Goal: Task Accomplishment & Management: Use online tool/utility

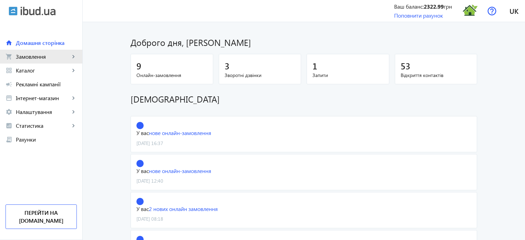
click at [54, 56] on span "Замовлення" at bounding box center [43, 56] width 54 height 7
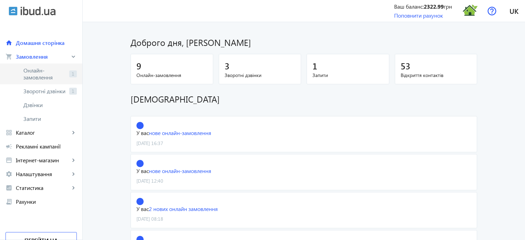
click at [45, 70] on span "Онлайн-замовлення" at bounding box center [44, 74] width 43 height 14
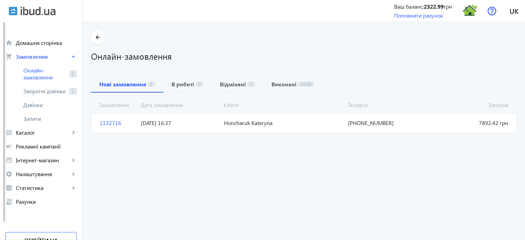
click at [112, 122] on span "1132716" at bounding box center [117, 123] width 41 height 8
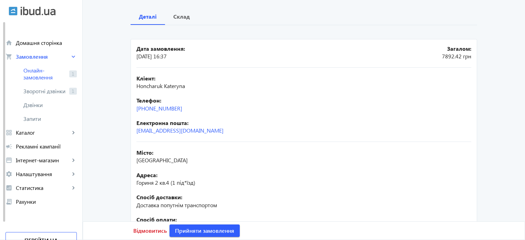
scroll to position [33, 0]
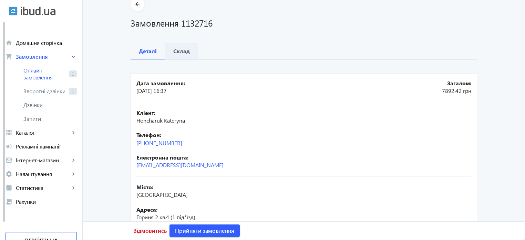
click at [181, 54] on span "Склад" at bounding box center [181, 51] width 17 height 17
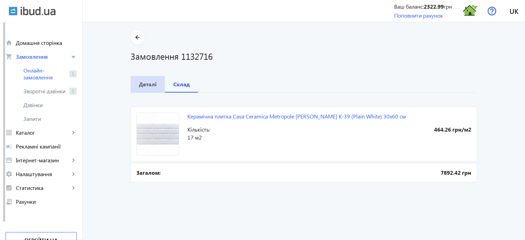
click at [142, 87] on b "Деталі" at bounding box center [148, 84] width 18 height 6
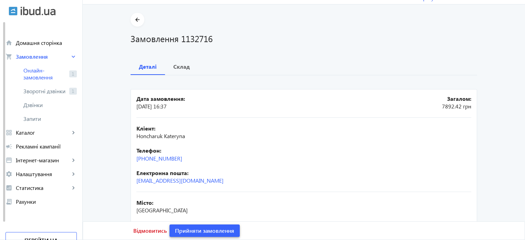
scroll to position [34, 0]
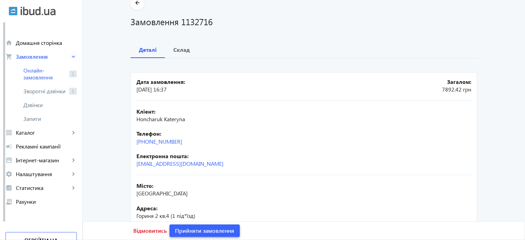
click at [203, 232] on span "Прийняти замовлення" at bounding box center [204, 231] width 59 height 8
click at [203, 232] on span "Замовлення опрацьоване" at bounding box center [209, 231] width 68 height 8
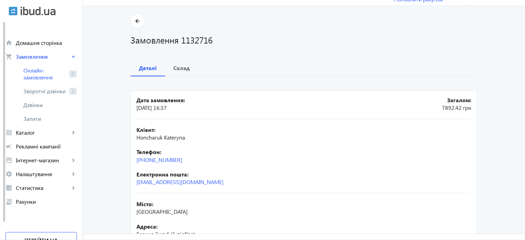
scroll to position [0, 0]
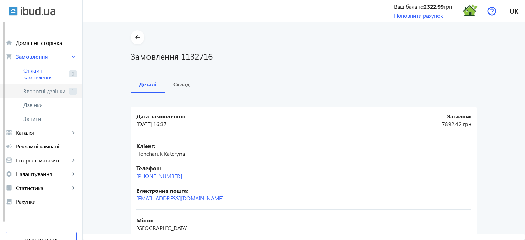
click at [48, 91] on span "Зворотні дзвінки" at bounding box center [44, 91] width 43 height 7
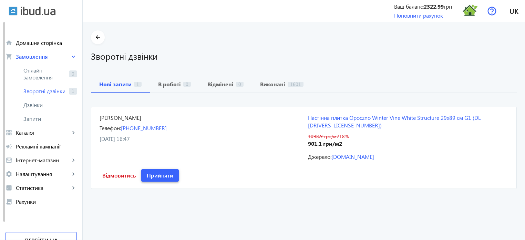
click at [161, 171] on span "Прийняти" at bounding box center [160, 175] width 27 height 8
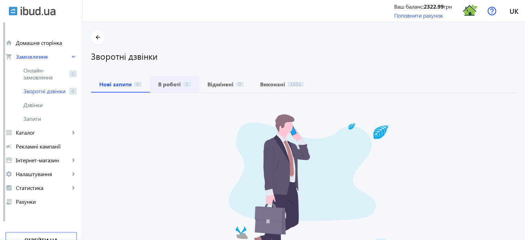
click at [173, 86] on b "В роботі" at bounding box center [169, 84] width 23 height 6
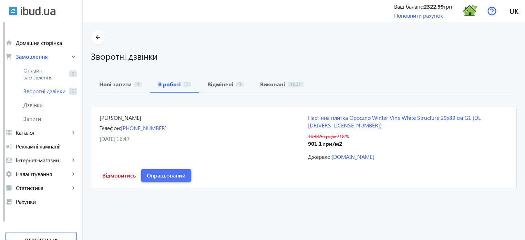
click at [169, 171] on span "Опрацьований" at bounding box center [166, 175] width 39 height 8
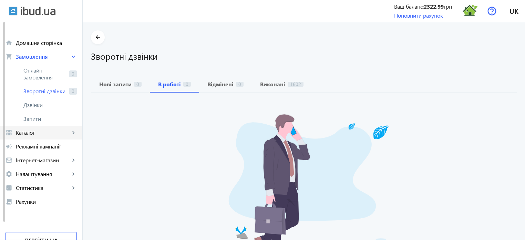
click at [43, 134] on span "Каталог" at bounding box center [43, 132] width 54 height 7
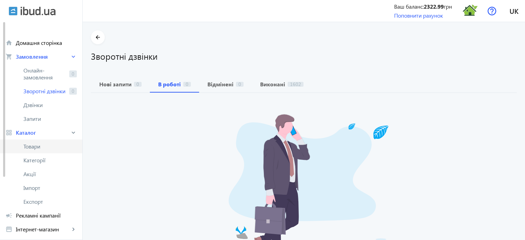
click at [39, 148] on span "Товари" at bounding box center [49, 146] width 53 height 7
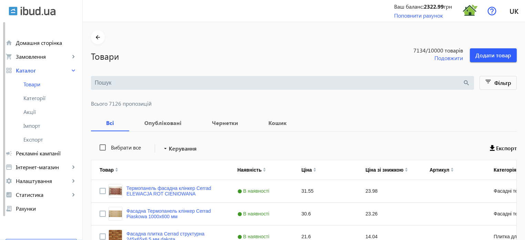
click at [106, 78] on div "search" at bounding box center [282, 83] width 383 height 14
click at [105, 84] on input "search" at bounding box center [279, 83] width 368 height 8
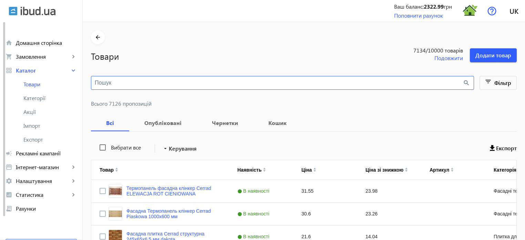
paste input "Winter Vine"
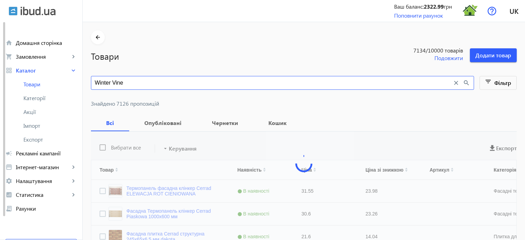
type input "Winter Vine"
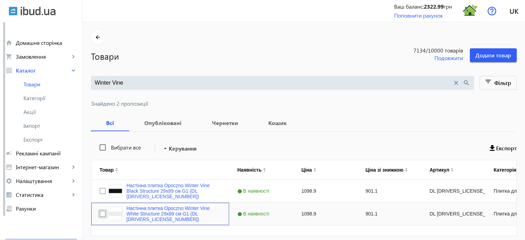
click at [100, 213] on input "Press Space to toggle row selection (unchecked)" at bounding box center [103, 213] width 6 height 6
checkbox input "true"
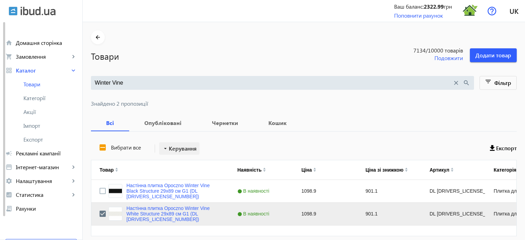
click at [177, 148] on span "Керування" at bounding box center [183, 148] width 28 height 8
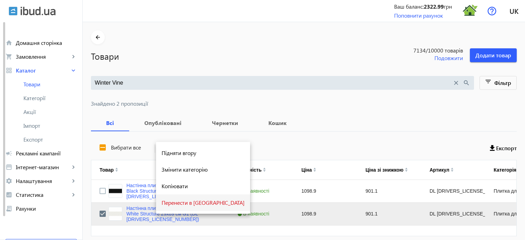
click at [181, 203] on span "Перенести в [GEOGRAPHIC_DATA]" at bounding box center [203, 203] width 83 height 6
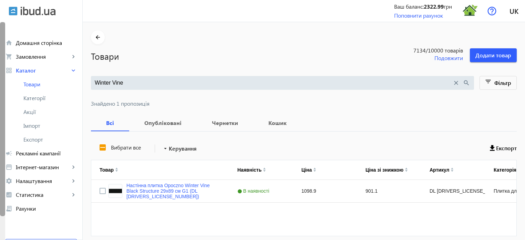
drag, startPoint x: 124, startPoint y: 84, endPoint x: 0, endPoint y: 46, distance: 129.7
click at [0, 46] on div "arrow_back home Домашня сторінка shopping_cart Замовлення keyboard_arrow_right …" at bounding box center [262, 134] width 525 height 268
paste input "Metropole"
type input "Metropole"
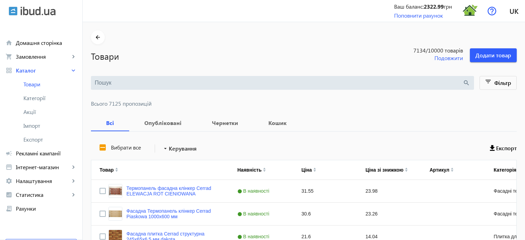
click at [99, 84] on input "search" at bounding box center [279, 83] width 368 height 8
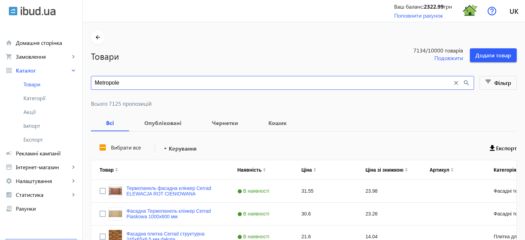
type input "Metropole"
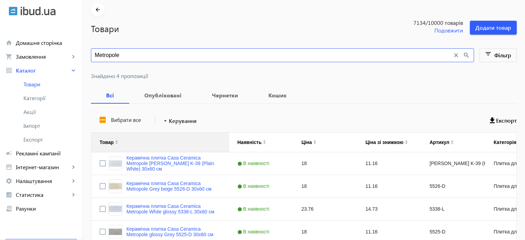
scroll to position [67, 0]
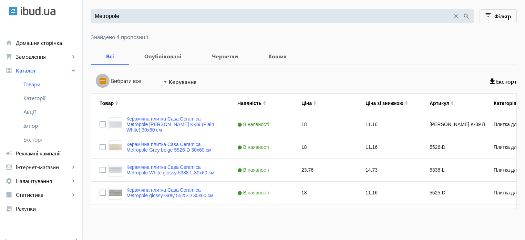
click at [99, 83] on input "Вибрати все" at bounding box center [103, 81] width 14 height 14
checkbox input "true"
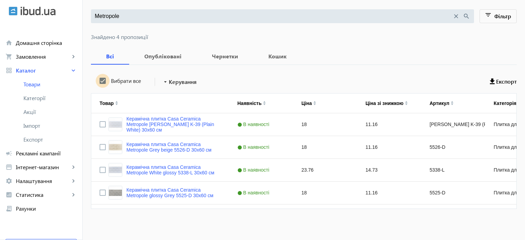
checkbox input "true"
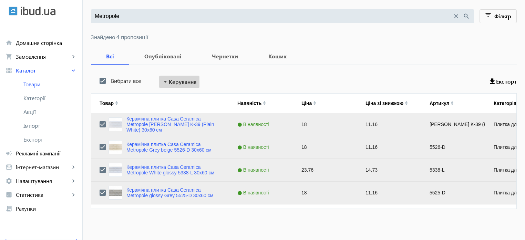
click at [183, 81] on span "Керування" at bounding box center [183, 82] width 28 height 8
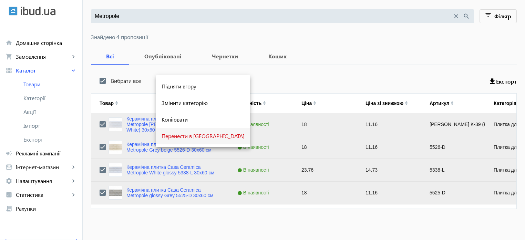
click at [184, 136] on span "Перенести в [GEOGRAPHIC_DATA]" at bounding box center [203, 136] width 83 height 6
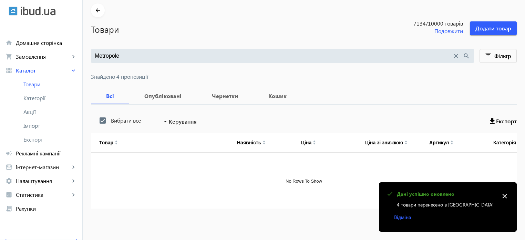
scroll to position [0, 0]
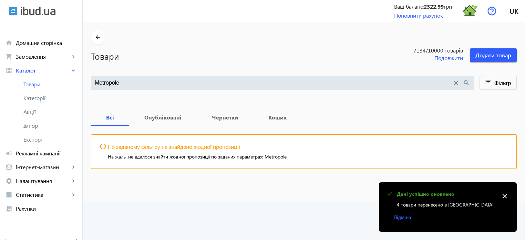
click at [455, 82] on mat-icon "close" at bounding box center [457, 83] width 8 height 8
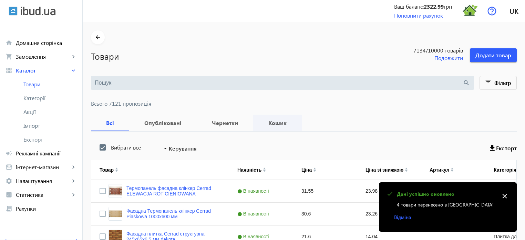
click at [270, 123] on b "Кошик" at bounding box center [278, 123] width 32 height 6
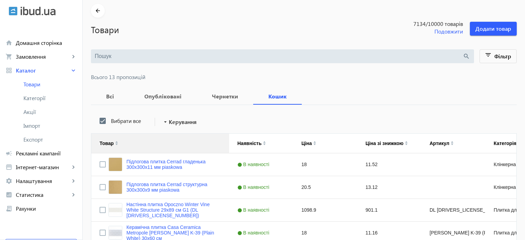
scroll to position [69, 0]
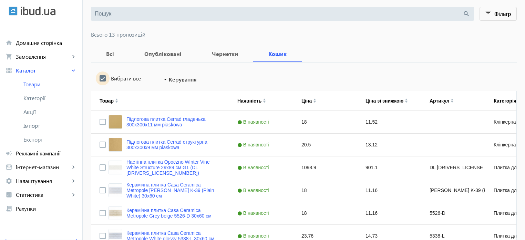
click at [100, 78] on input "Вибрати все" at bounding box center [103, 78] width 14 height 14
checkbox input "true"
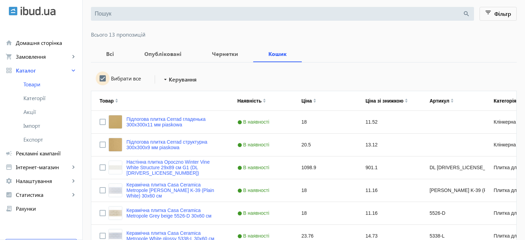
checkbox input "true"
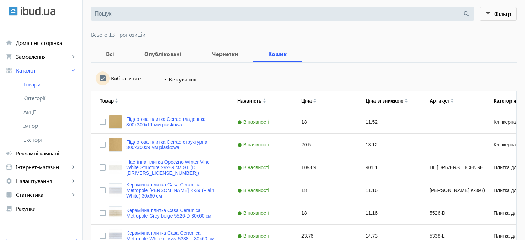
checkbox input "true"
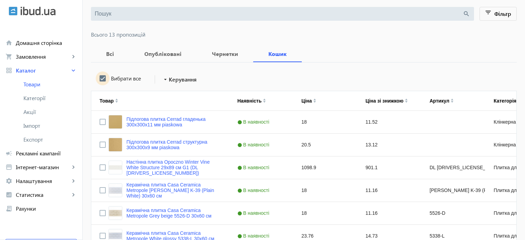
checkbox input "true"
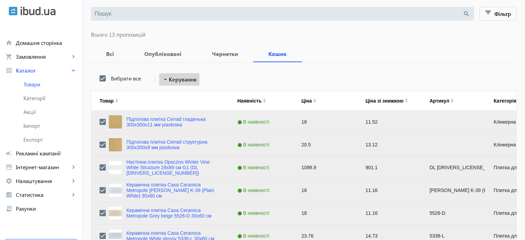
click at [182, 80] on span "Керування" at bounding box center [183, 79] width 28 height 8
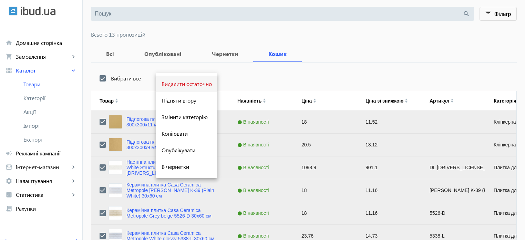
click at [189, 84] on span "Видалити остаточно" at bounding box center [187, 84] width 50 height 6
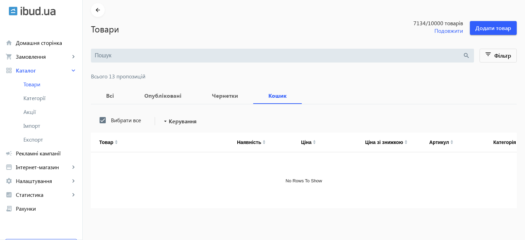
scroll to position [0, 0]
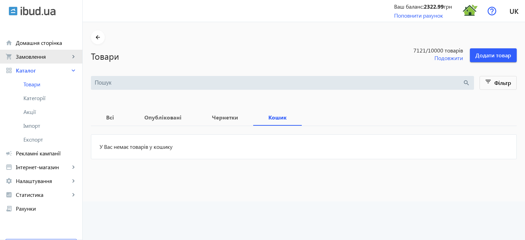
click at [36, 59] on span "Замовлення" at bounding box center [43, 56] width 54 height 7
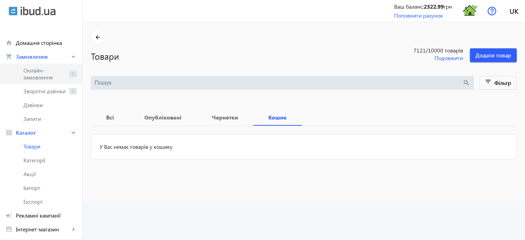
click at [47, 76] on span "Онлайн-замовлення" at bounding box center [44, 74] width 43 height 14
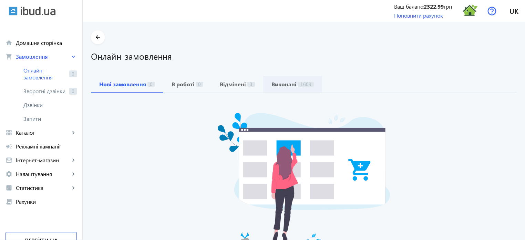
click at [277, 85] on b "Виконані" at bounding box center [284, 84] width 25 height 6
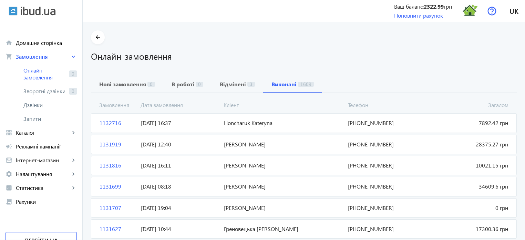
click at [109, 124] on span "1132716" at bounding box center [117, 123] width 41 height 8
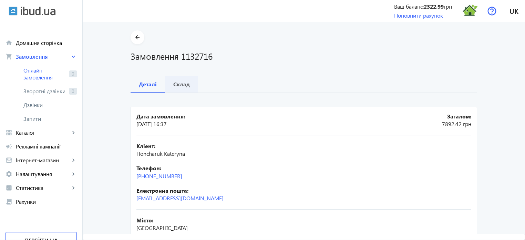
click at [179, 83] on b "Склад" at bounding box center [181, 84] width 17 height 6
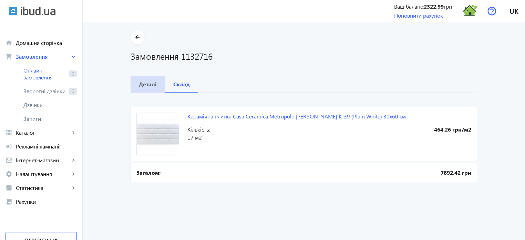
click at [147, 87] on b "Деталі" at bounding box center [148, 84] width 18 height 6
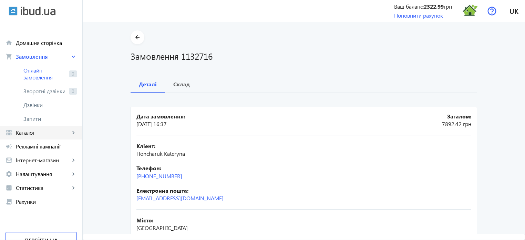
click at [44, 135] on span "Каталог" at bounding box center [43, 132] width 54 height 7
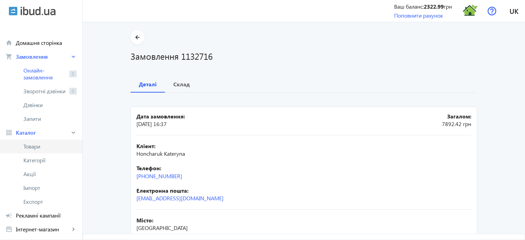
click at [34, 148] on span "Товари" at bounding box center [49, 146] width 53 height 7
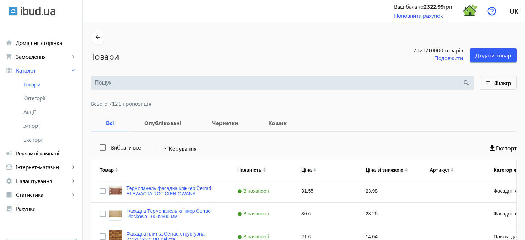
click at [108, 81] on input "search" at bounding box center [279, 83] width 368 height 8
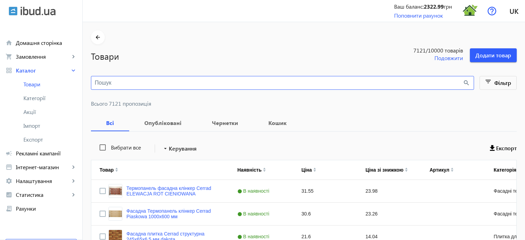
paste input "Winter Vine"
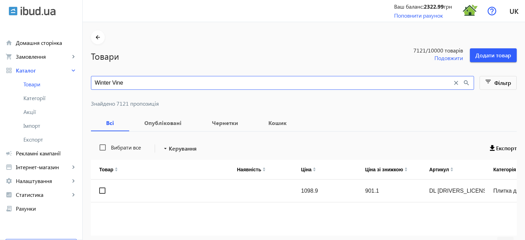
type input "Winter Vine"
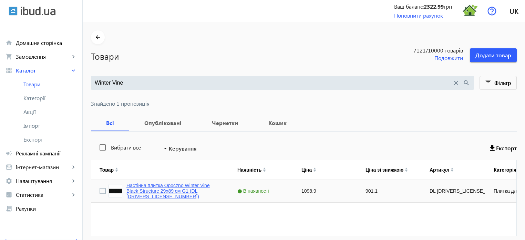
click at [159, 192] on link "Настінна плитка Opoczno Winter Vine Black Structure 29х89 см G1 (DL [DRIVERS_LI…" at bounding box center [174, 190] width 94 height 17
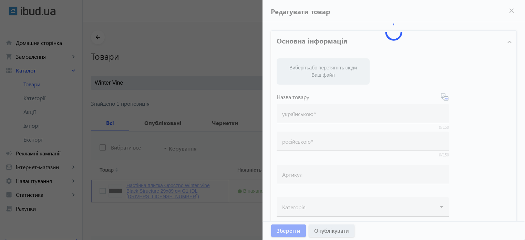
type input "Настінна плитка Opoczno Winter Vine Black Structure 29х89 см G1 (DL [DRIVERS_LI…"
type input "Настенная плитка Opoczno Winter Vine Black Structure 29х89 см G1 (DL [DRIVERS_L…"
type input "DL [DRIVERS_LICENSE_NUMBER]"
type input "1098.9"
type input "10"
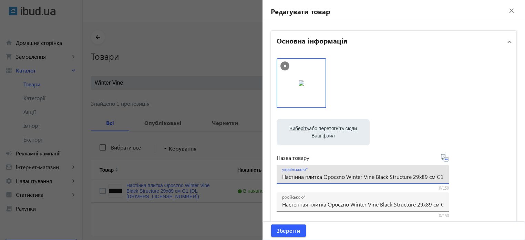
drag, startPoint x: 303, startPoint y: 177, endPoint x: 194, endPoint y: 173, distance: 109.0
click at [195, 174] on mat-sidenav-container "arrow_back Товари 7121 /10000 товарів Подовжити Додати товар Winter Vine close …" at bounding box center [304, 144] width 443 height 245
drag, startPoint x: 413, startPoint y: 178, endPoint x: 529, endPoint y: 176, distance: 116.5
click at [525, 176] on html "arrow_back home Домашня сторінка shopping_cart Замовлення keyboard_arrow_right …" at bounding box center [262, 134] width 525 height 268
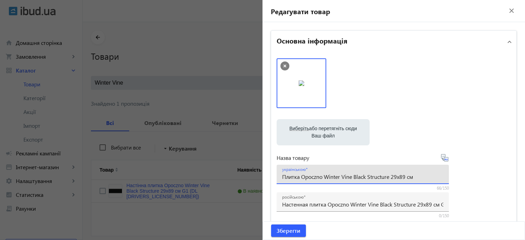
scroll to position [0, 0]
type input "Плитка Opoczno Winter Vine Black Structure 29х89 см"
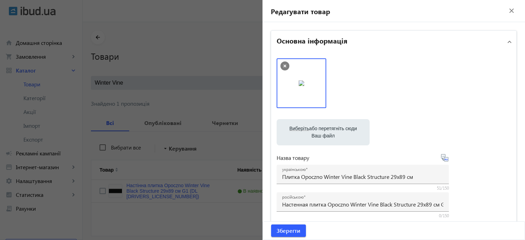
click at [445, 161] on icon at bounding box center [445, 157] width 8 height 8
type input "Плитка Opoczno Winter Vine Black Structure 29х89 см"
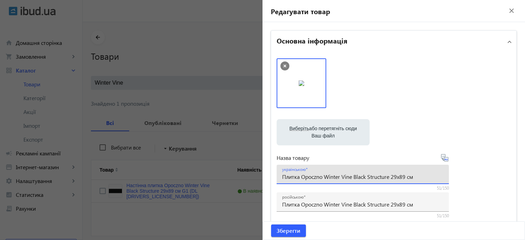
drag, startPoint x: 417, startPoint y: 177, endPoint x: 89, endPoint y: 168, distance: 328.3
click at [89, 168] on mat-sidenav-container "arrow_back Товари 7121 /10000 товарів Подовжити Додати товар Winter Vine close …" at bounding box center [304, 144] width 443 height 245
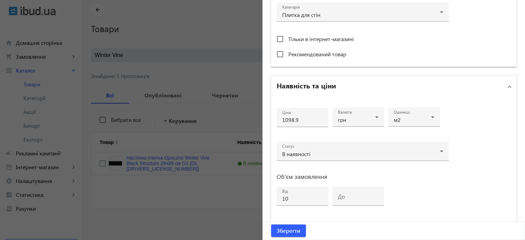
scroll to position [334, 0]
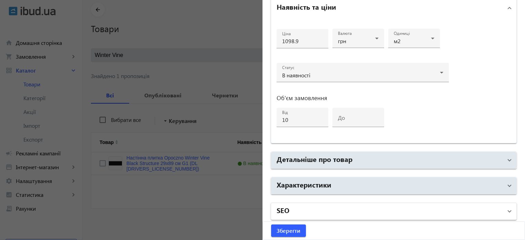
click at [308, 211] on mat-panel-title "SEO" at bounding box center [390, 211] width 226 height 12
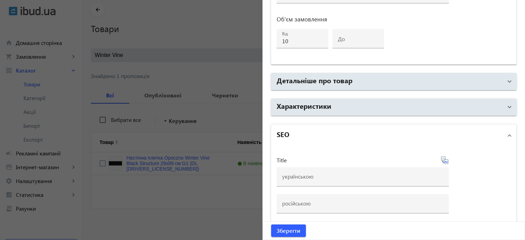
scroll to position [506, 0]
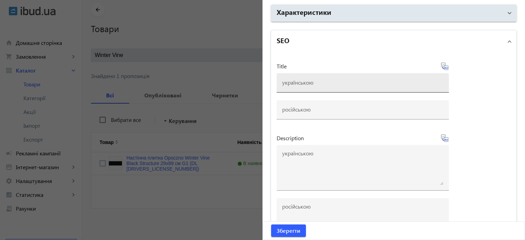
click at [291, 84] on input at bounding box center [362, 82] width 161 height 7
paste input "Плитка Opoczno Winter Vine Black Structure 29х89 см"
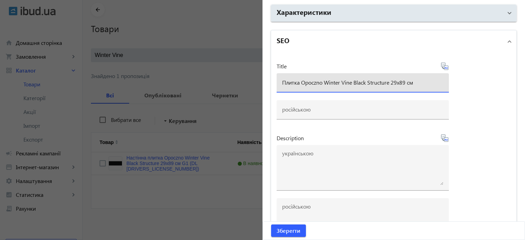
type input "Плитка Opoczno Winter Vine Black Structure 29х89 см"
click at [444, 67] on icon at bounding box center [445, 66] width 8 height 8
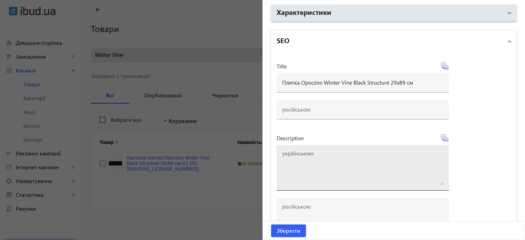
type input "Плитка Opoczno Winter Vine Black Structure 29х89 см"
click at [311, 183] on div at bounding box center [362, 168] width 161 height 46
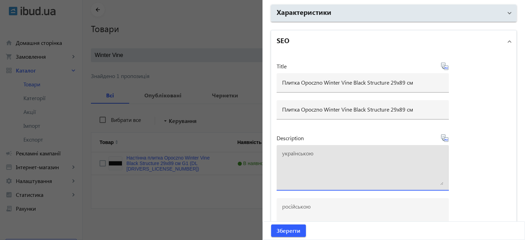
paste textarea "Плитка Opoczno Winter Vine Black Structure 29х89 см"
type textarea "Плитка Opoczno Winter Vine Black Structure 29х89 см купити"
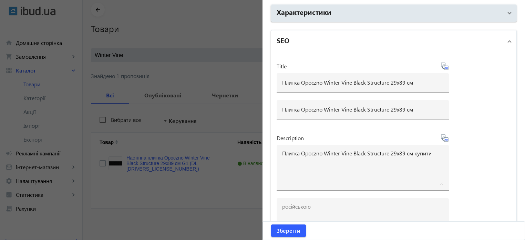
click at [446, 138] on icon at bounding box center [445, 138] width 8 height 8
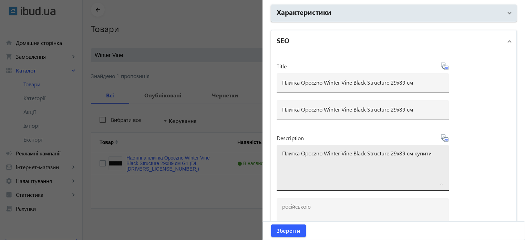
type textarea "Плитка Opoczno Winter Vine Black Structure 29х89 см купить"
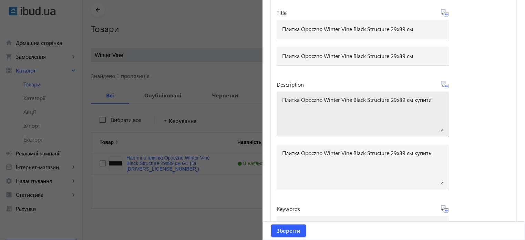
scroll to position [609, 0]
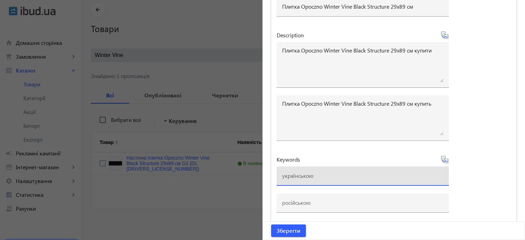
click at [291, 174] on input at bounding box center [362, 175] width 161 height 7
paste input "Плитка Opoczno Winter Vine Black Structure 29х89 см"
drag, startPoint x: 352, startPoint y: 172, endPoint x: 529, endPoint y: 169, distance: 177.6
click at [525, 169] on html "arrow_back home Домашня сторінка shopping_cart Замовлення keyboard_arrow_right …" at bounding box center [262, 106] width 525 height 268
click at [283, 174] on input "Плитка Opoczno Winter Vine" at bounding box center [362, 175] width 161 height 7
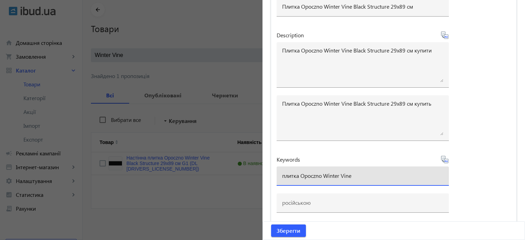
click at [301, 173] on input "плитка Opoczno Winter Vine" at bounding box center [362, 175] width 161 height 7
click at [325, 172] on input "плитка opoczno Winter Vine" at bounding box center [362, 175] width 161 height 7
click at [341, 173] on input "плитка opoczno winter Vine" at bounding box center [362, 175] width 161 height 7
type input "плитка opoczno winter vine"
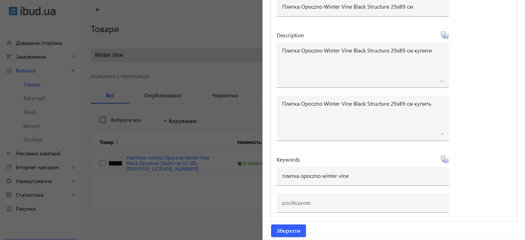
click at [445, 158] on icon at bounding box center [445, 159] width 8 height 8
type input "плитка opoczno winter vine"
click at [289, 228] on span "Зберегти" at bounding box center [289, 231] width 24 height 8
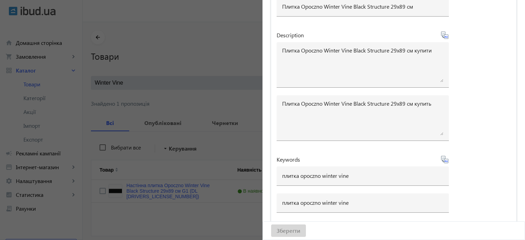
scroll to position [0, 0]
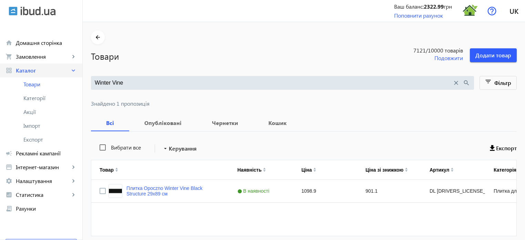
drag, startPoint x: 121, startPoint y: 82, endPoint x: 22, endPoint y: 64, distance: 100.9
click at [22, 64] on div "arrow_back home Домашня сторінка shopping_cart Замовлення keyboard_arrow_right …" at bounding box center [262, 134] width 525 height 268
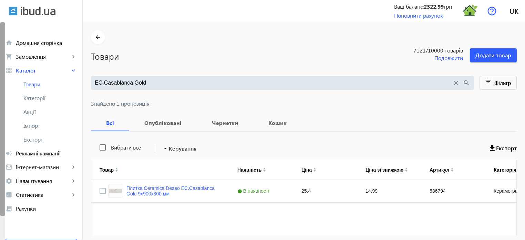
drag, startPoint x: 100, startPoint y: 81, endPoint x: 0, endPoint y: 65, distance: 100.8
click at [0, 65] on div "arrow_back home Домашня сторінка shopping_cart Замовлення keyboard_arrow_right …" at bounding box center [262, 134] width 525 height 268
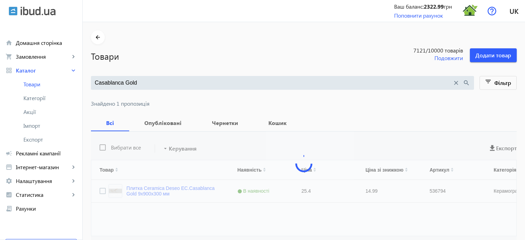
click at [154, 85] on input "Casablanca Gold" at bounding box center [274, 83] width 358 height 8
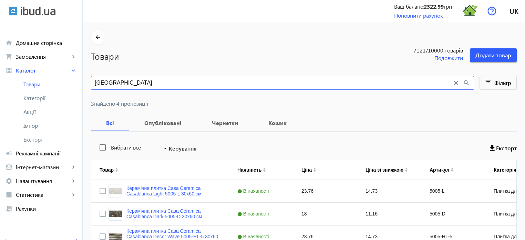
type input "[GEOGRAPHIC_DATA]"
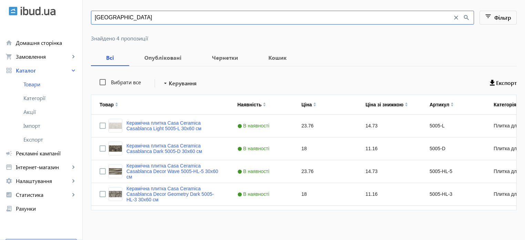
scroll to position [67, 0]
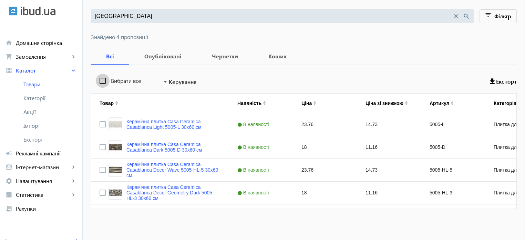
click at [99, 80] on input "Вибрати все" at bounding box center [103, 81] width 14 height 14
checkbox input "true"
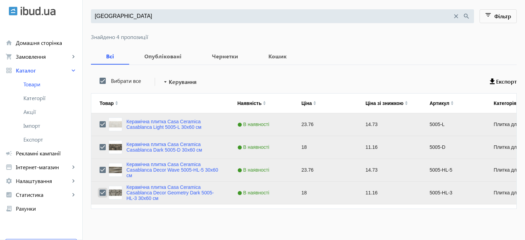
click at [100, 193] on input "Press Space to toggle row selection (checked)" at bounding box center [103, 192] width 6 height 6
checkbox input "false"
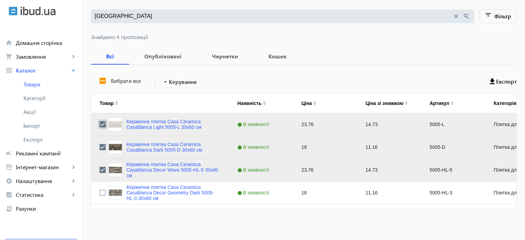
click at [100, 124] on input "Press Space to toggle row selection (checked)" at bounding box center [103, 124] width 6 height 6
checkbox input "false"
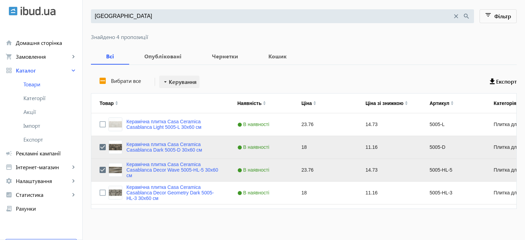
click at [190, 84] on span "Керування" at bounding box center [183, 82] width 28 height 8
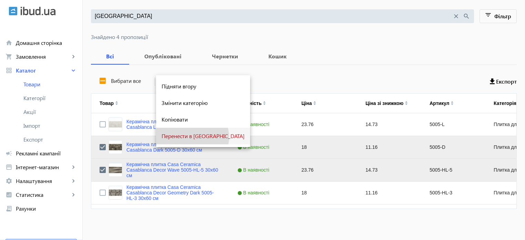
click at [192, 137] on span "Перенести в [GEOGRAPHIC_DATA]" at bounding box center [203, 136] width 83 height 6
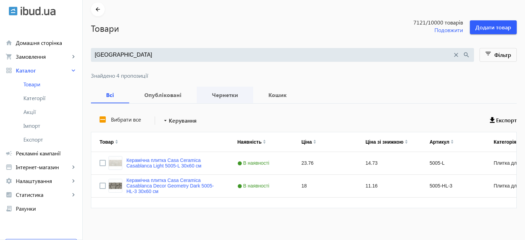
scroll to position [28, 0]
drag, startPoint x: 106, startPoint y: 49, endPoint x: 0, endPoint y: 14, distance: 111.6
click at [0, 14] on div "arrow_back home Домашня сторінка shopping_cart Замовлення keyboard_arrow_right …" at bounding box center [262, 106] width 525 height 268
paste input "[GEOGRAPHIC_DATA]"
type input "[GEOGRAPHIC_DATA]"
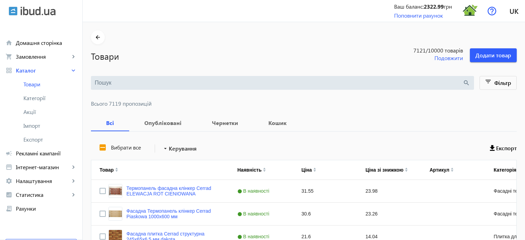
click at [104, 86] on input "search" at bounding box center [279, 83] width 368 height 8
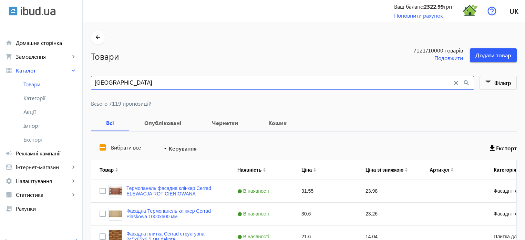
type input "[GEOGRAPHIC_DATA]"
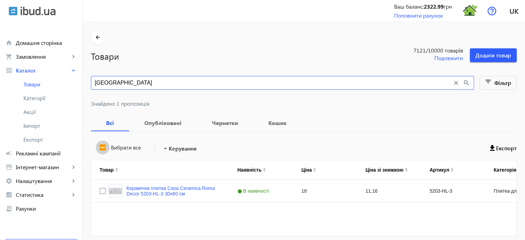
click at [100, 147] on input "Вибрати все" at bounding box center [103, 147] width 14 height 14
checkbox input "true"
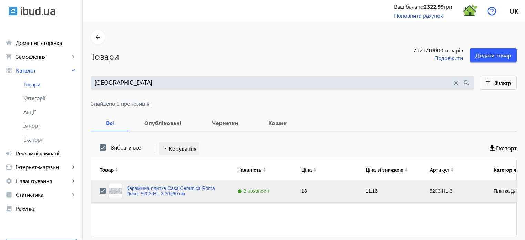
click at [186, 150] on span "Керування" at bounding box center [183, 148] width 28 height 8
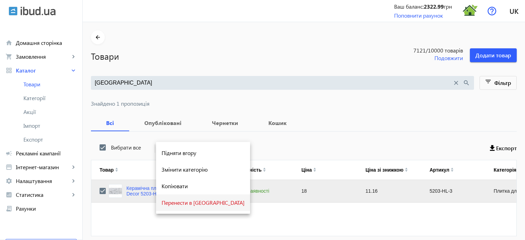
click at [203, 203] on span "Перенести в [GEOGRAPHIC_DATA]" at bounding box center [203, 203] width 83 height 6
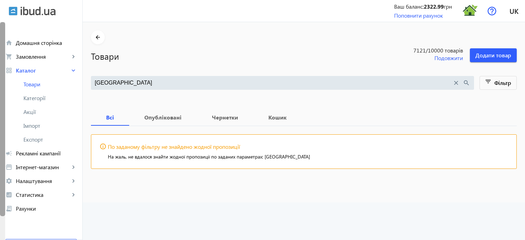
drag, startPoint x: 116, startPoint y: 83, endPoint x: 0, endPoint y: 56, distance: 119.5
click at [0, 58] on div "arrow_back home Домашня сторінка shopping_cart Замовлення keyboard_arrow_right …" at bounding box center [262, 120] width 525 height 240
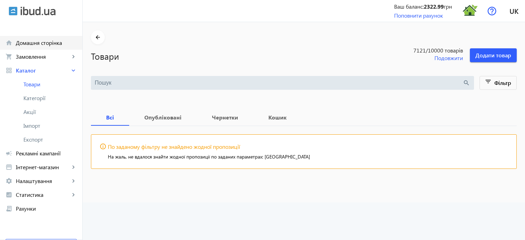
paste input "Galaxy"
type input "Galaxy"
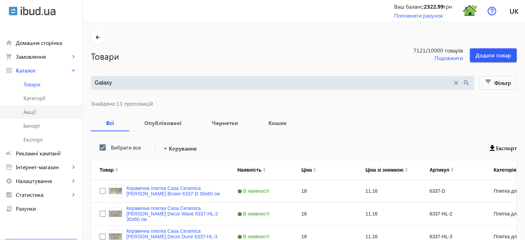
scroll to position [26, 0]
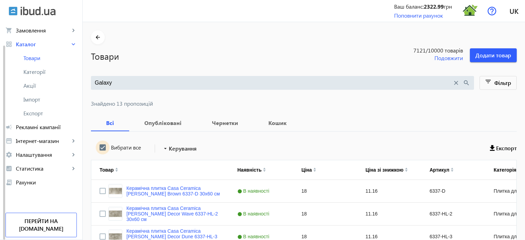
click at [99, 145] on input "Вибрати все" at bounding box center [103, 147] width 14 height 14
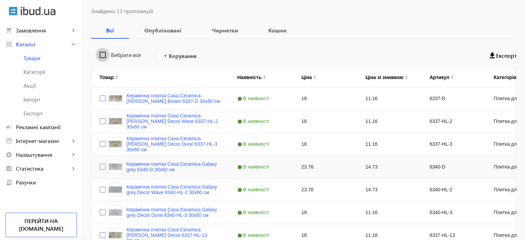
scroll to position [138, 0]
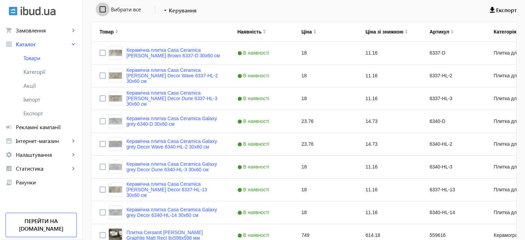
click at [98, 9] on input "Вибрати все" at bounding box center [103, 9] width 14 height 14
checkbox input "true"
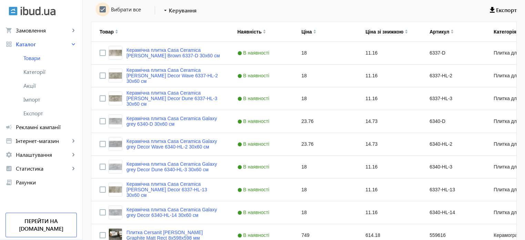
checkbox input "true"
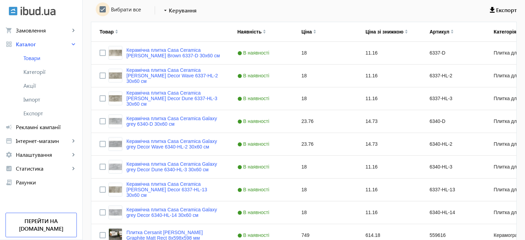
checkbox input "true"
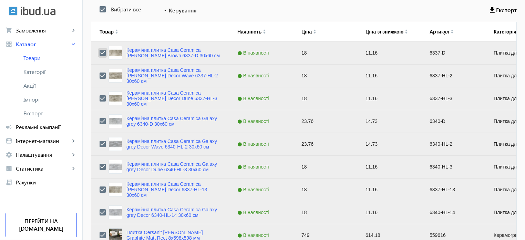
click at [100, 53] on input "Press Space to toggle row selection (checked)" at bounding box center [103, 53] width 6 height 6
checkbox input "false"
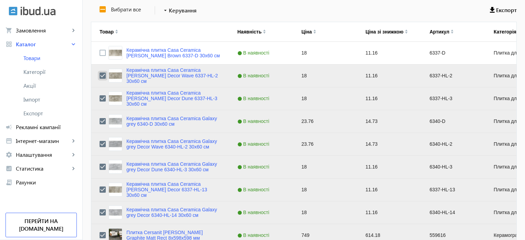
click at [100, 76] on input "Press Space to toggle row selection (checked)" at bounding box center [103, 75] width 6 height 6
checkbox input "false"
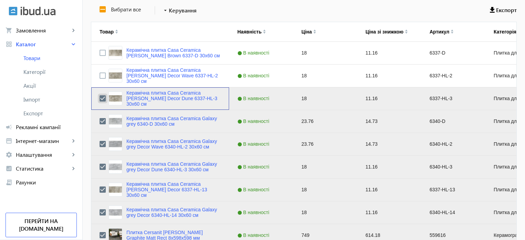
click at [100, 98] on input "Press Space to toggle row selection (checked)" at bounding box center [103, 98] width 6 height 6
checkbox input "false"
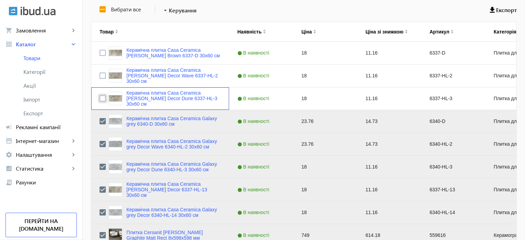
scroll to position [172, 0]
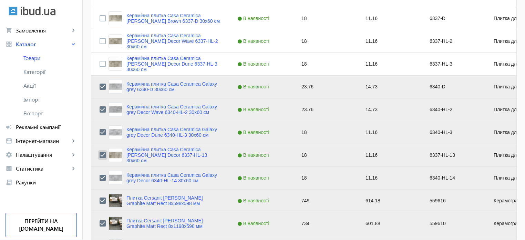
click at [100, 154] on input "Press Space to toggle row selection (checked)" at bounding box center [103, 155] width 6 height 6
checkbox input "false"
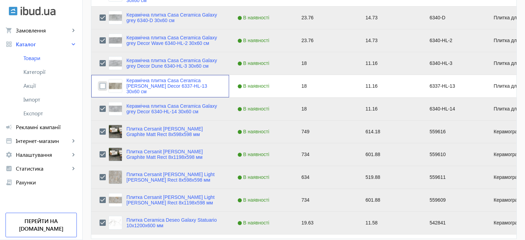
scroll to position [272, 0]
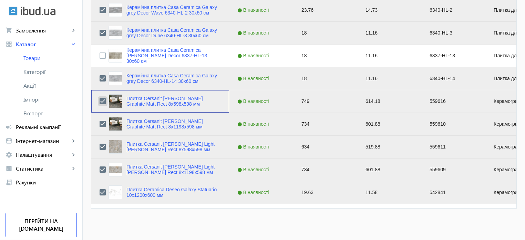
click at [100, 100] on input "Press Space to toggle row selection (checked)" at bounding box center [103, 101] width 6 height 6
checkbox input "false"
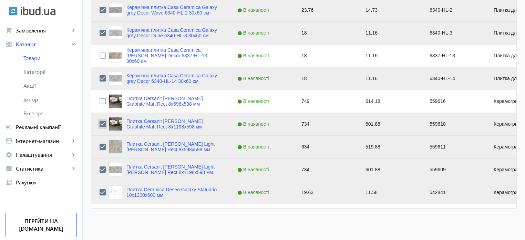
click at [100, 124] on input "Press Space to toggle row selection (checked)" at bounding box center [103, 124] width 6 height 6
checkbox input "false"
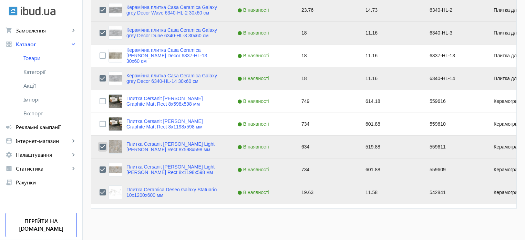
click at [100, 147] on input "Press Space to toggle row selection (checked)" at bounding box center [103, 146] width 6 height 6
checkbox input "false"
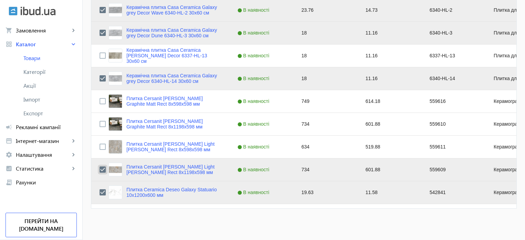
click at [100, 168] on input "Press Space to toggle row selection (checked)" at bounding box center [103, 169] width 6 height 6
checkbox input "false"
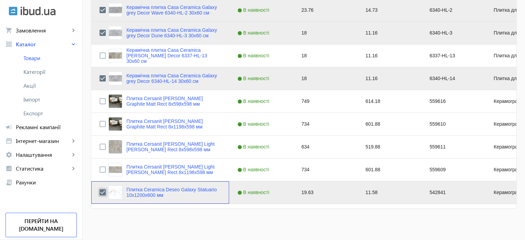
click at [100, 192] on input "Press Space to toggle row selection (checked)" at bounding box center [103, 192] width 6 height 6
checkbox input "false"
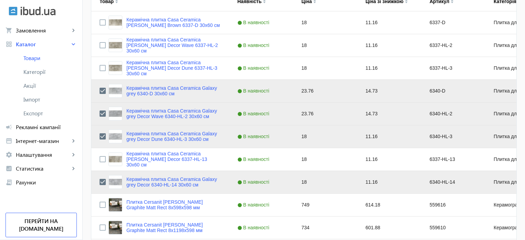
scroll to position [0, 0]
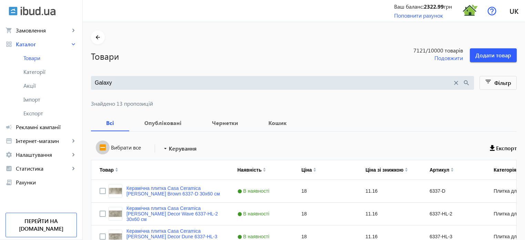
click at [100, 147] on input "Вибрати все" at bounding box center [103, 147] width 14 height 14
checkbox input "true"
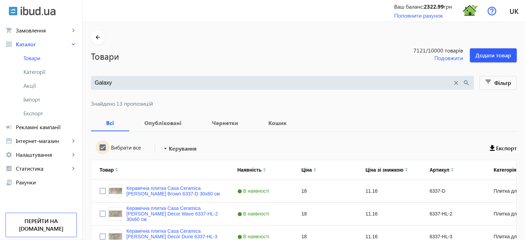
checkbox input "true"
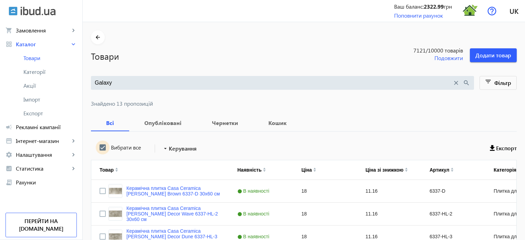
checkbox input "true"
